Goal: Task Accomplishment & Management: Use online tool/utility

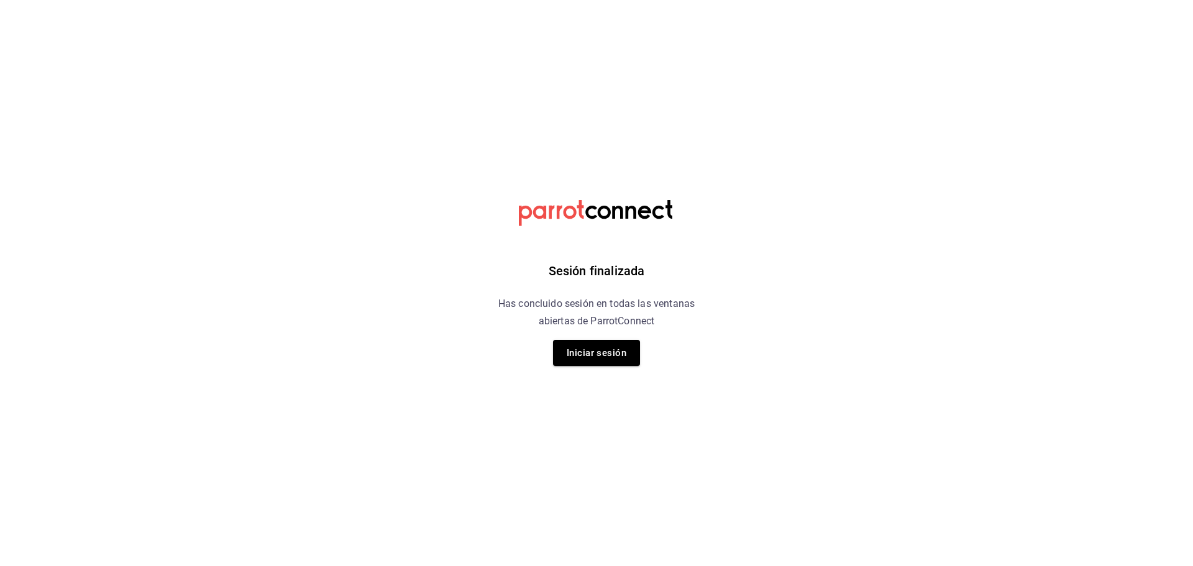
click at [598, 338] on div "Sesión finalizada Has concluido sesión en todas las ventanas abiertas de Parrot…" at bounding box center [597, 283] width 314 height 566
click at [588, 368] on div "Sesión finalizada Has concluido sesión en todas las ventanas abiertas de Parrot…" at bounding box center [597, 283] width 314 height 566
click at [591, 356] on button "Iniciar sesión" at bounding box center [596, 353] width 87 height 26
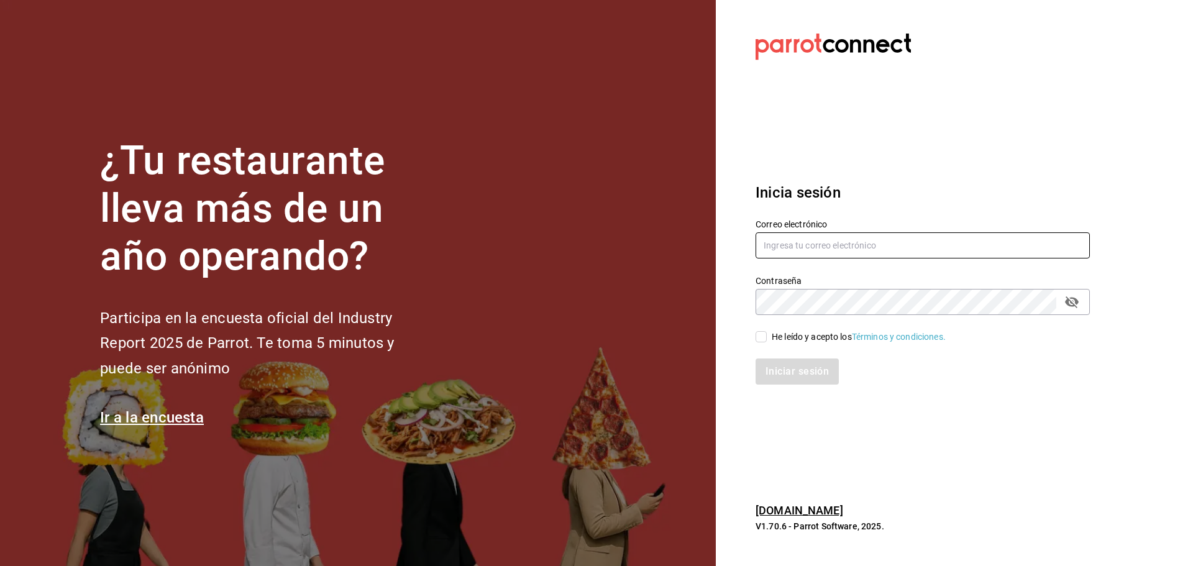
click at [821, 254] on input "text" at bounding box center [922, 245] width 334 height 26
type input "facturaswrmx@gmail.com"
click at [757, 344] on div "Iniciar sesión" at bounding box center [915, 364] width 349 height 41
click at [762, 334] on input "He leído y acepto los Términos y condiciones." at bounding box center [760, 336] width 11 height 11
checkbox input "true"
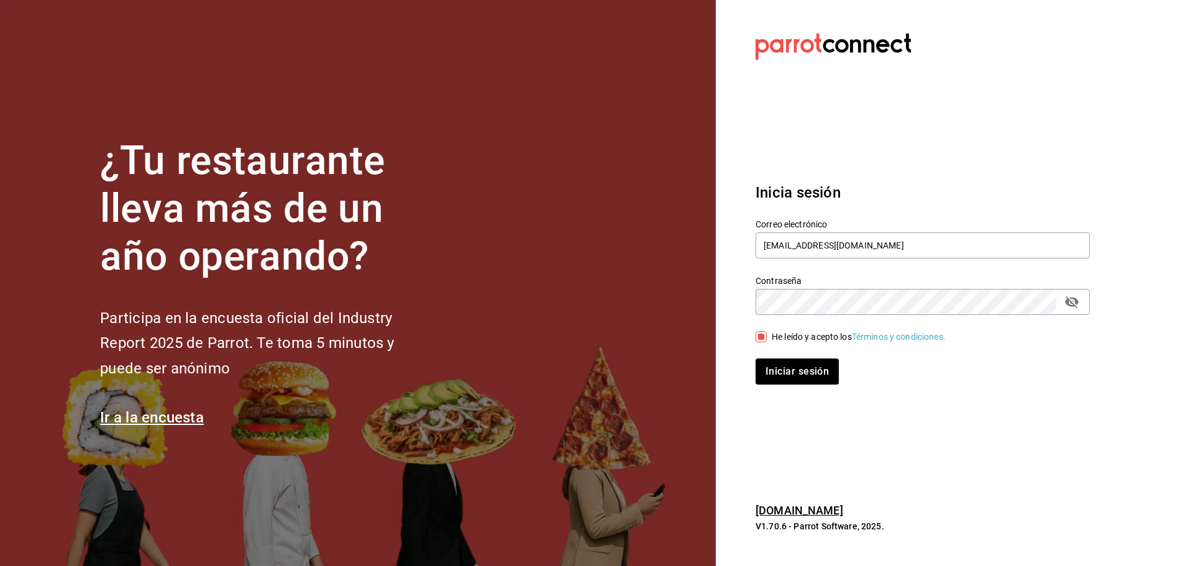
click at [808, 390] on div "Inicia sesión Correo electrónico facturaswrmx@gmail.com Contraseña Contraseña H…" at bounding box center [922, 282] width 334 height 233
click at [813, 375] on button "Iniciar sesión" at bounding box center [797, 371] width 84 height 26
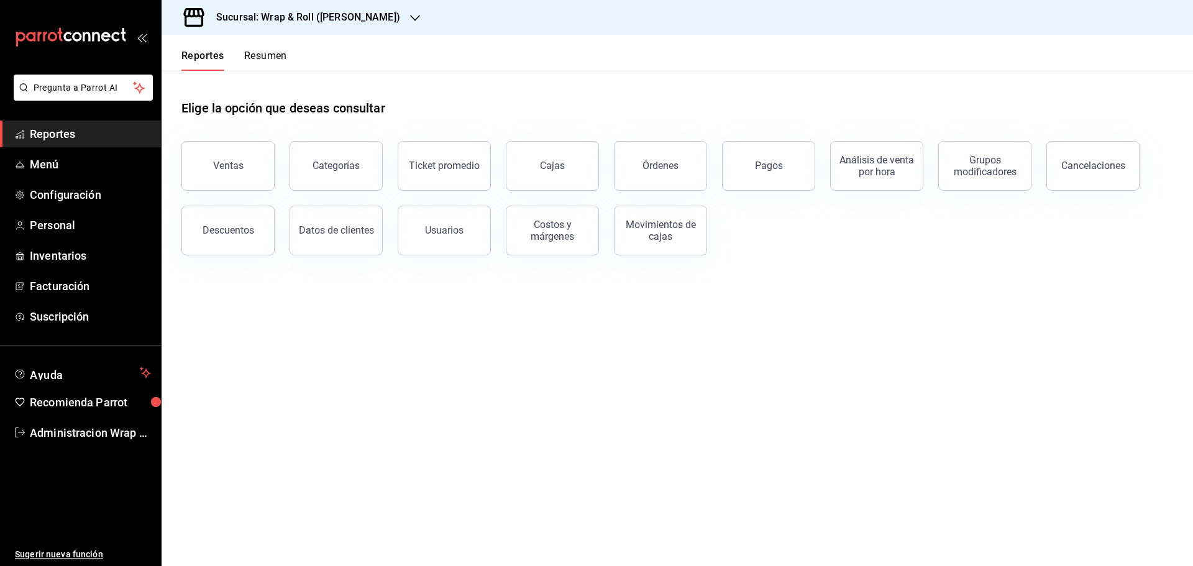
click at [532, 89] on div "Elige la opción que deseas consultar" at bounding box center [677, 98] width 992 height 55
click at [655, 156] on button "Órdenes" at bounding box center [660, 166] width 93 height 50
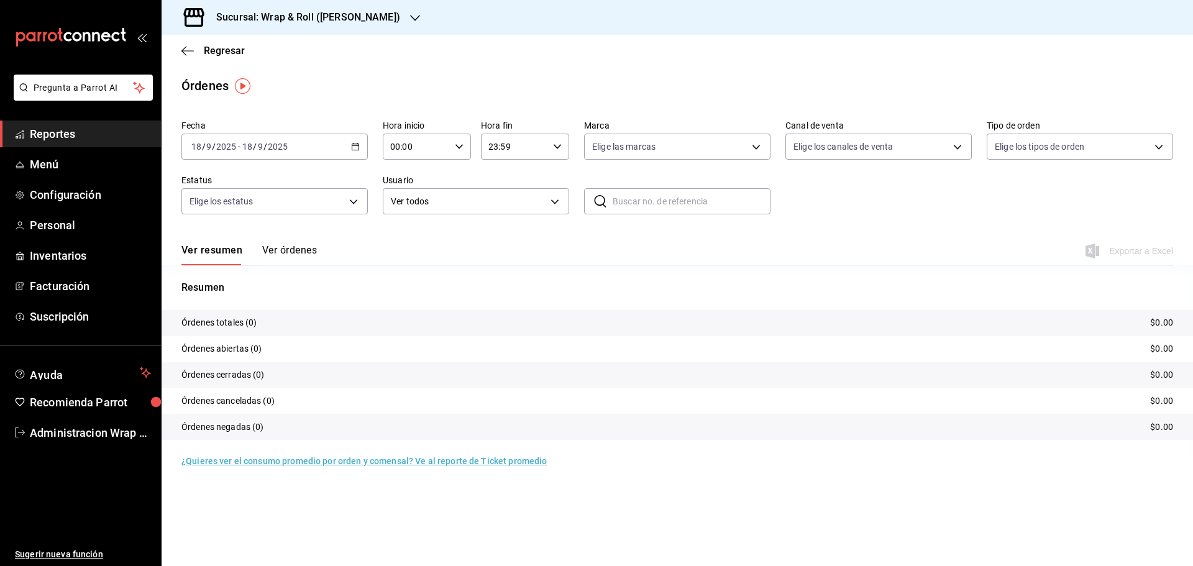
click at [362, 147] on div "[DATE] [DATE] - [DATE] [DATE]" at bounding box center [274, 147] width 186 height 26
click at [221, 212] on span "Ayer" at bounding box center [240, 212] width 96 height 13
click at [410, 14] on icon "button" at bounding box center [415, 18] width 10 height 10
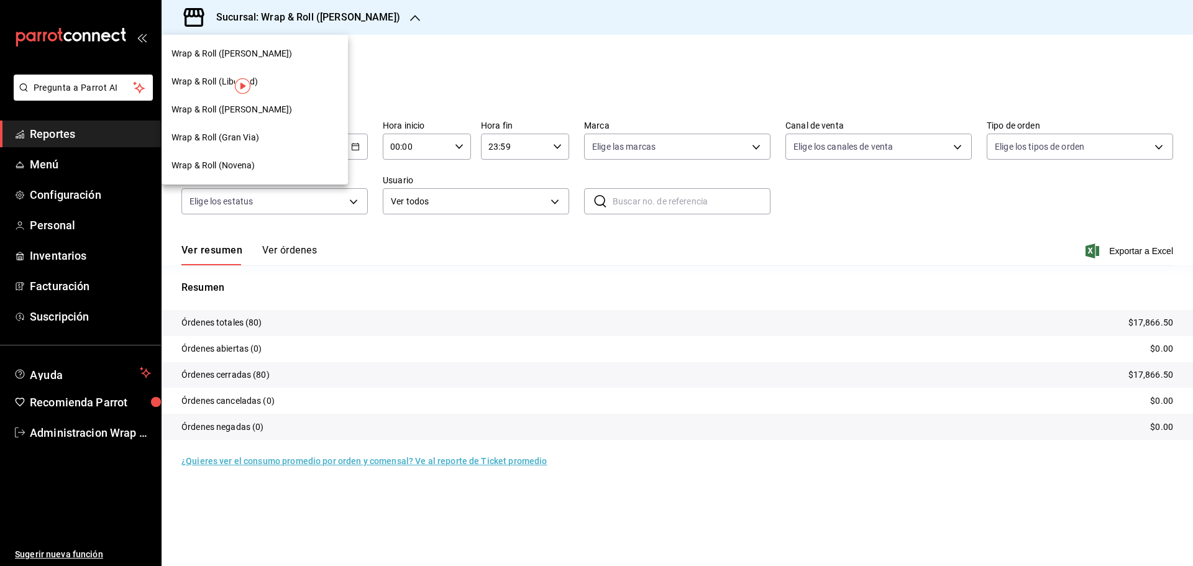
click at [257, 171] on div "Wrap & Roll (Novena)" at bounding box center [254, 165] width 166 height 13
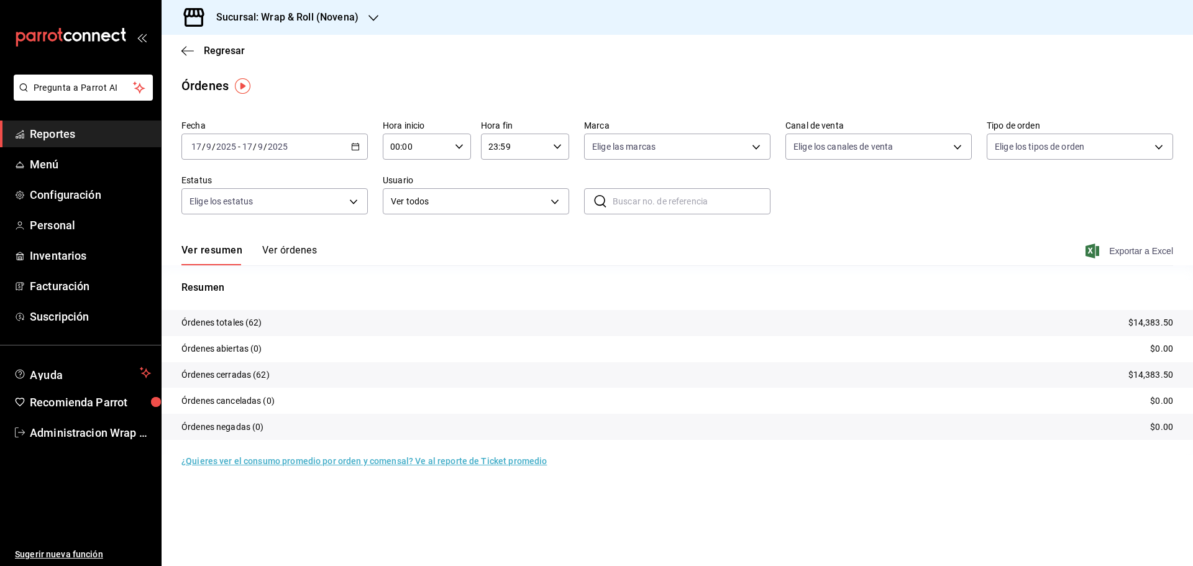
click at [1148, 250] on span "Exportar a Excel" at bounding box center [1130, 251] width 85 height 15
click at [385, 13] on div "Sucursal: Wrap & Roll (Novena)" at bounding box center [677, 17] width 1031 height 35
click at [375, 14] on icon "button" at bounding box center [373, 18] width 10 height 10
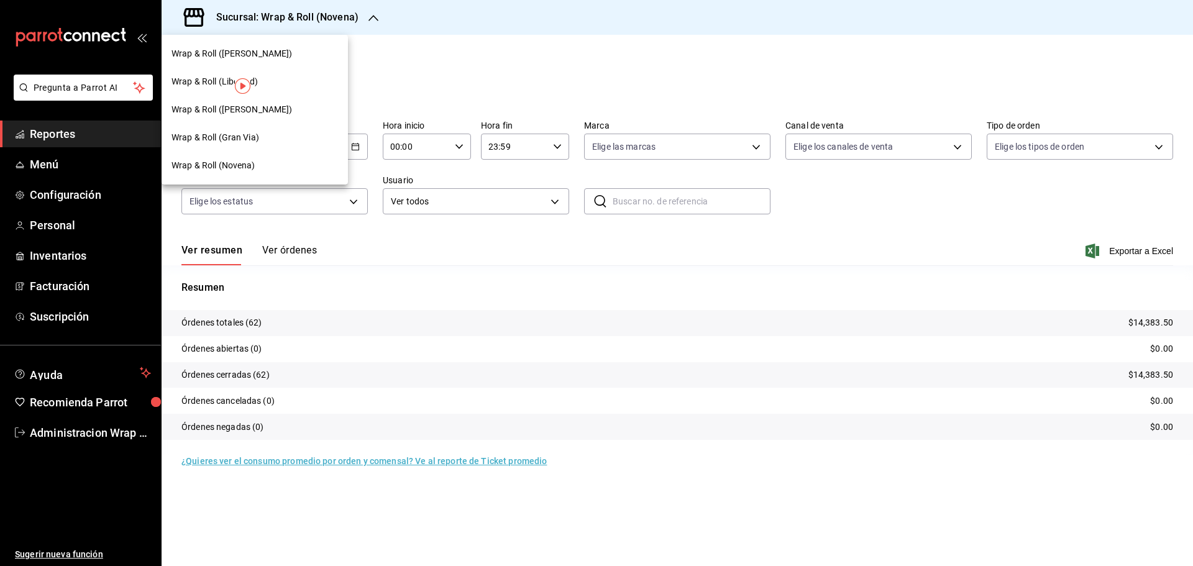
click at [263, 115] on span "Wrap & Roll ([PERSON_NAME])" at bounding box center [231, 109] width 121 height 13
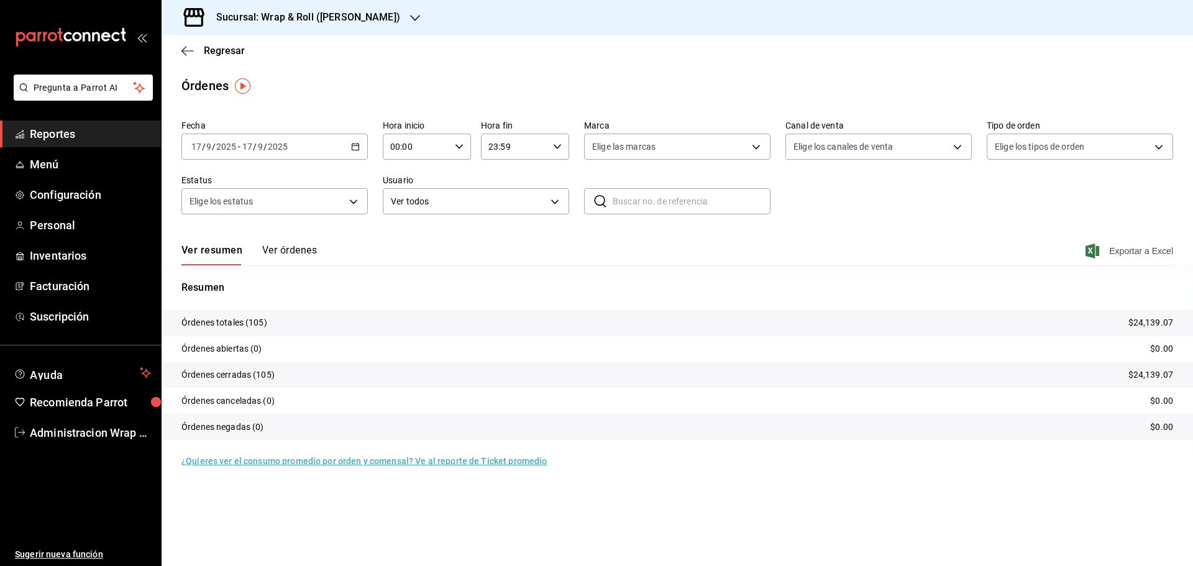
click at [1139, 253] on span "Exportar a Excel" at bounding box center [1130, 251] width 85 height 15
click at [410, 17] on icon "button" at bounding box center [415, 18] width 10 height 10
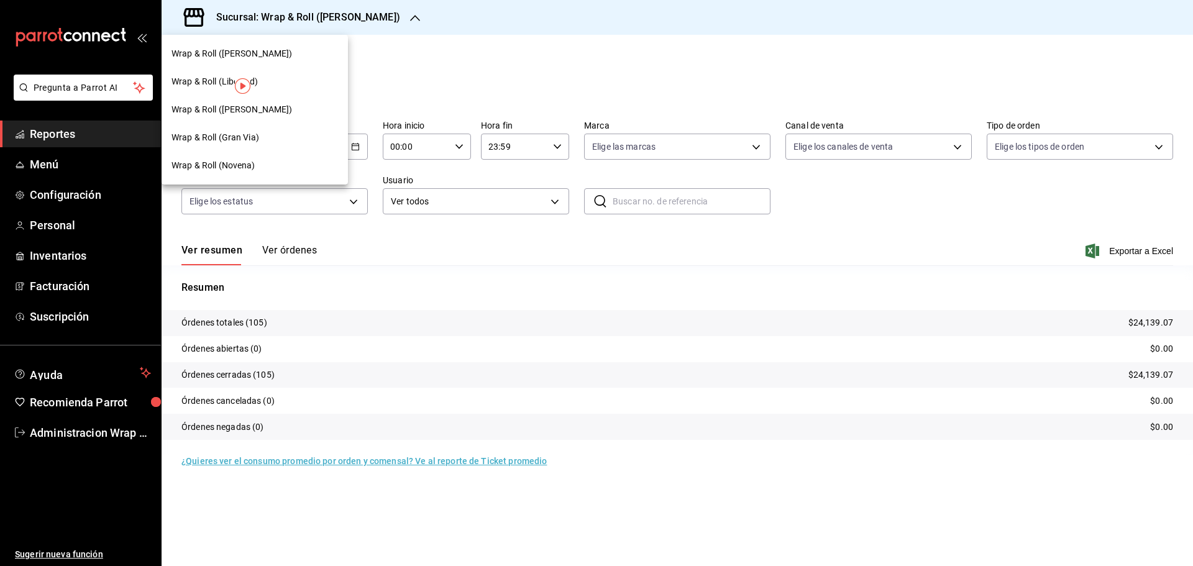
click at [222, 139] on span "Wrap & Roll (Gran Via)" at bounding box center [215, 137] width 88 height 13
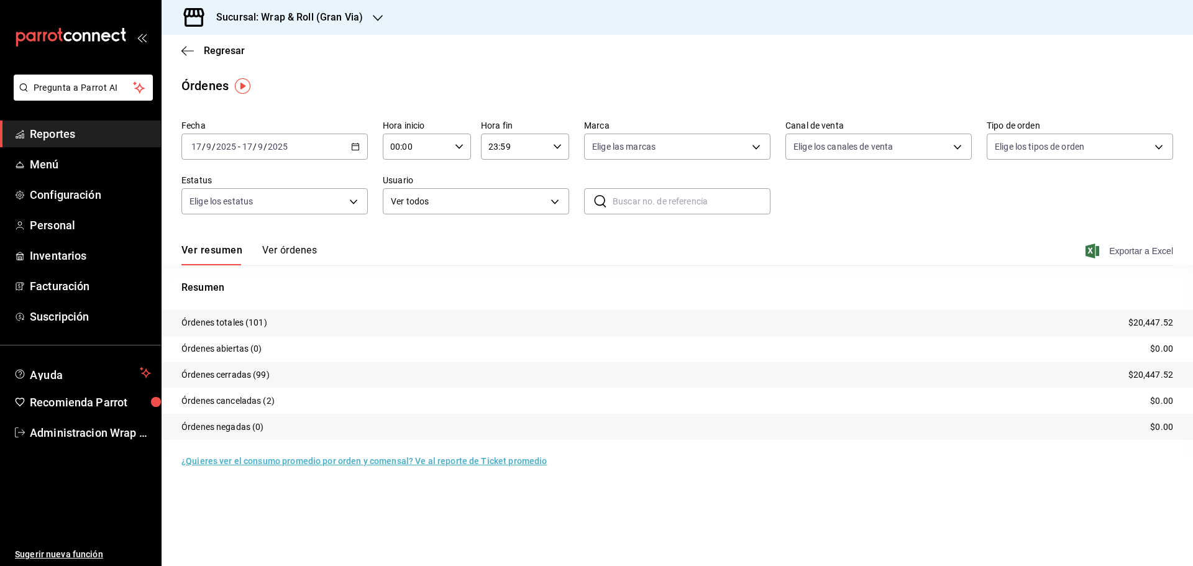
click at [1126, 250] on span "Exportar a Excel" at bounding box center [1130, 251] width 85 height 15
click at [374, 18] on icon "button" at bounding box center [378, 18] width 10 height 6
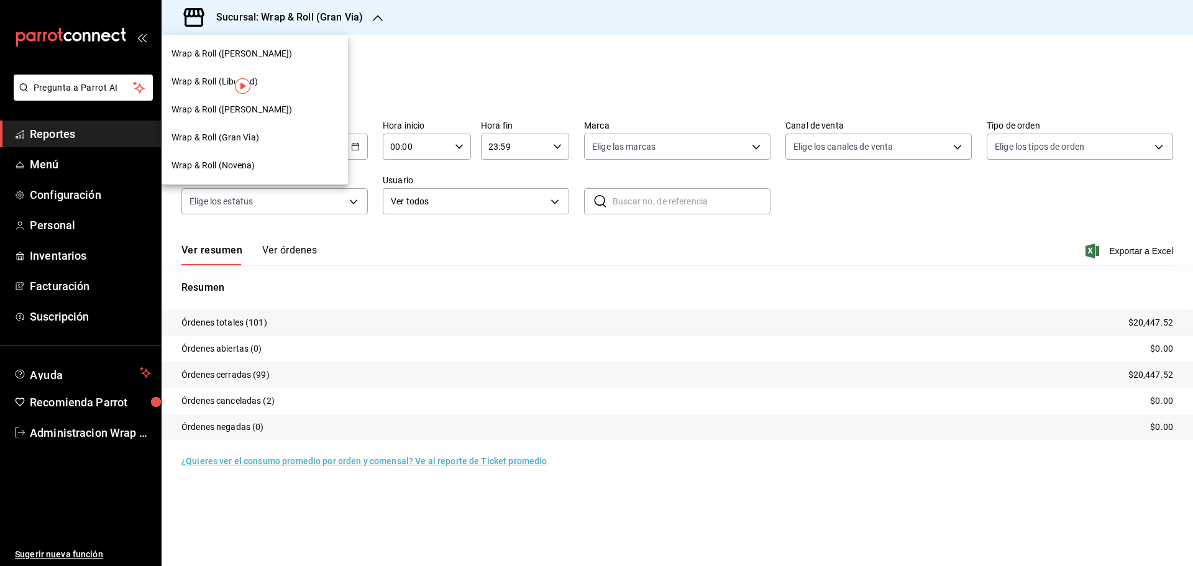
click at [293, 58] on div "Wrap & Roll ([PERSON_NAME])" at bounding box center [254, 53] width 166 height 13
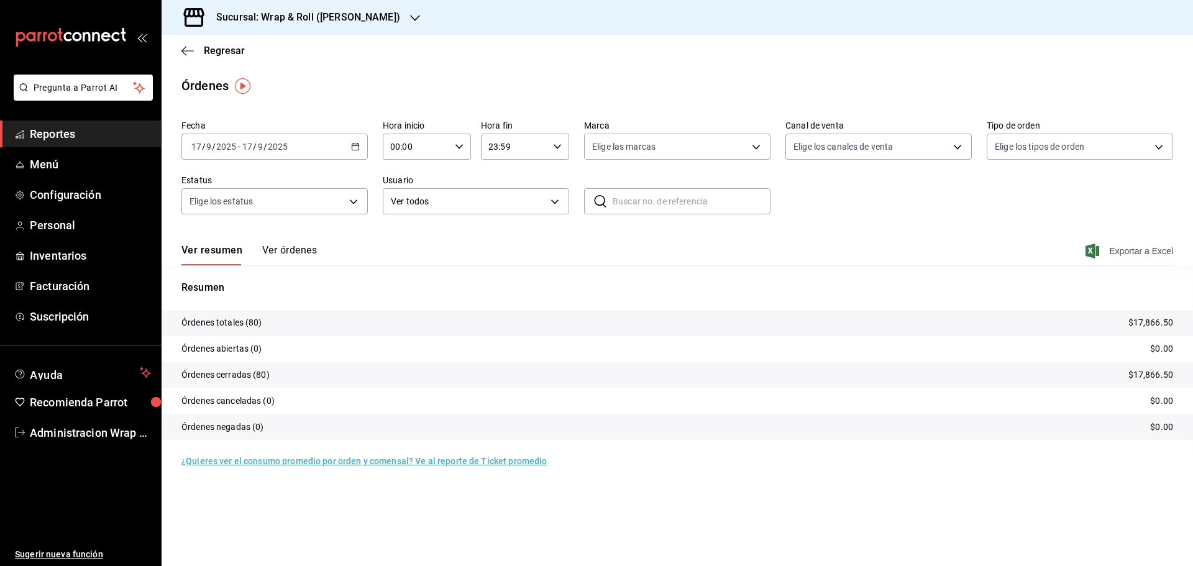
click at [1149, 250] on span "Exportar a Excel" at bounding box center [1130, 251] width 85 height 15
